Goal: Communication & Community: Answer question/provide support

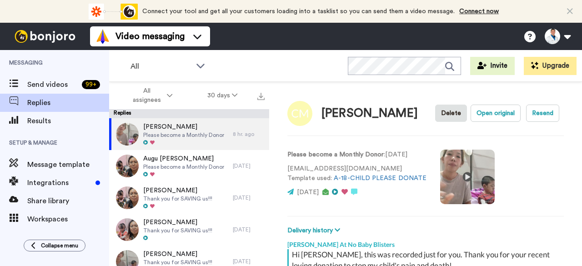
scroll to position [323, 0]
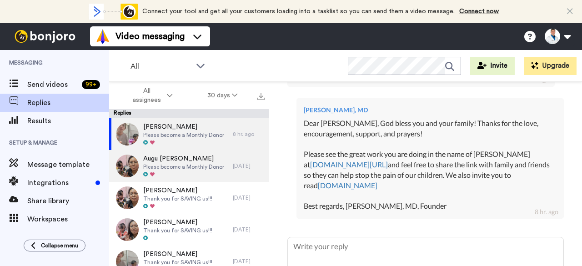
type textarea "x"
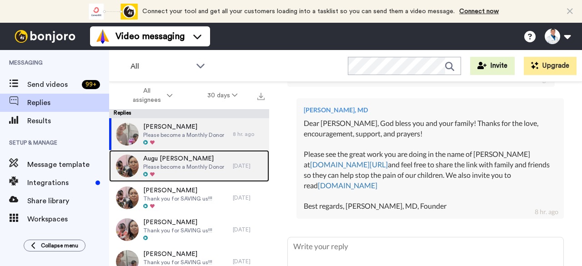
click at [172, 160] on span "Augu [PERSON_NAME]" at bounding box center [183, 158] width 81 height 9
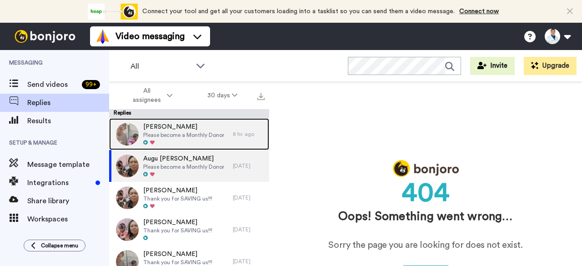
click at [182, 135] on span "Please become a Monthly Donor" at bounding box center [183, 134] width 81 height 7
